Goal: Find specific page/section

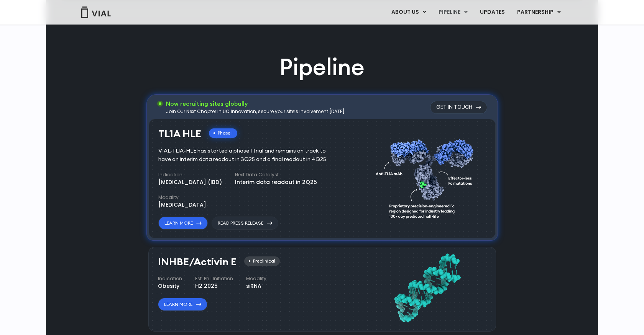
scroll to position [449, 0]
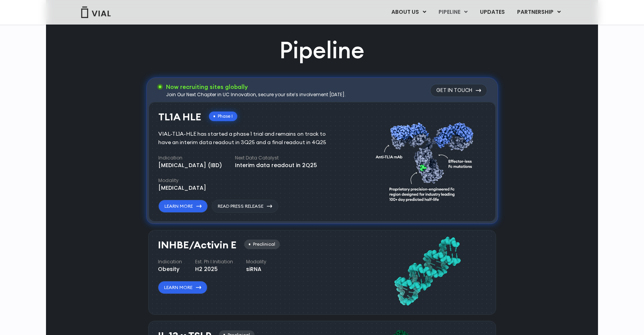
drag, startPoint x: 339, startPoint y: 146, endPoint x: 339, endPoint y: 213, distance: 67.5
click at [339, 213] on div "TL1A HLE Phase I VIAL-TL1A-HLE has started a phase 1 trial and remains on track…" at bounding box center [322, 162] width 347 height 120
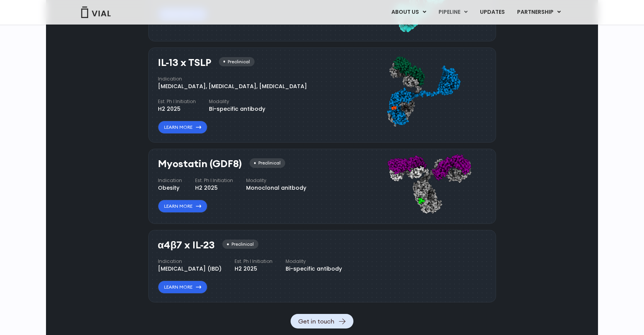
scroll to position [724, 0]
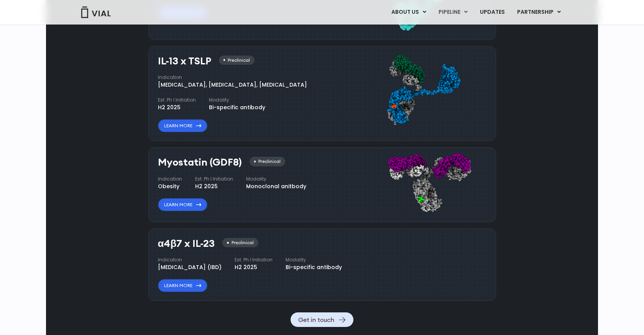
click at [134, 171] on div "Pipeline Now recruiting sites globally Join Our Next Chapter in UC Innovation, …" at bounding box center [322, 43] width 534 height 567
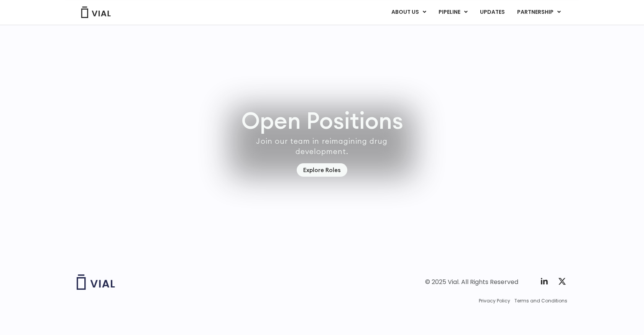
scroll to position [2187, 0]
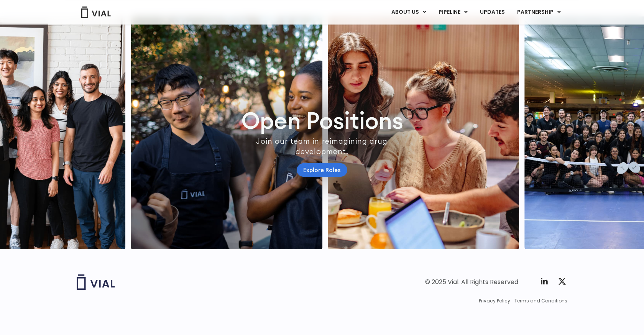
click at [313, 163] on link "Explore Roles" at bounding box center [322, 169] width 51 height 13
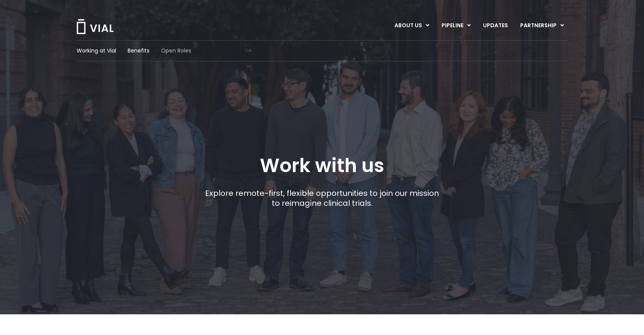
click at [177, 51] on span "Open Roles" at bounding box center [176, 51] width 30 height 8
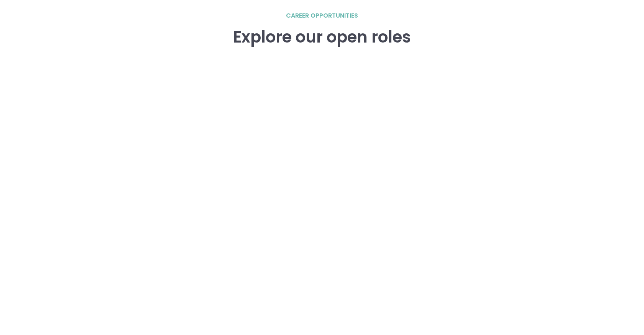
scroll to position [1111, 0]
